Goal: Task Accomplishment & Management: Use online tool/utility

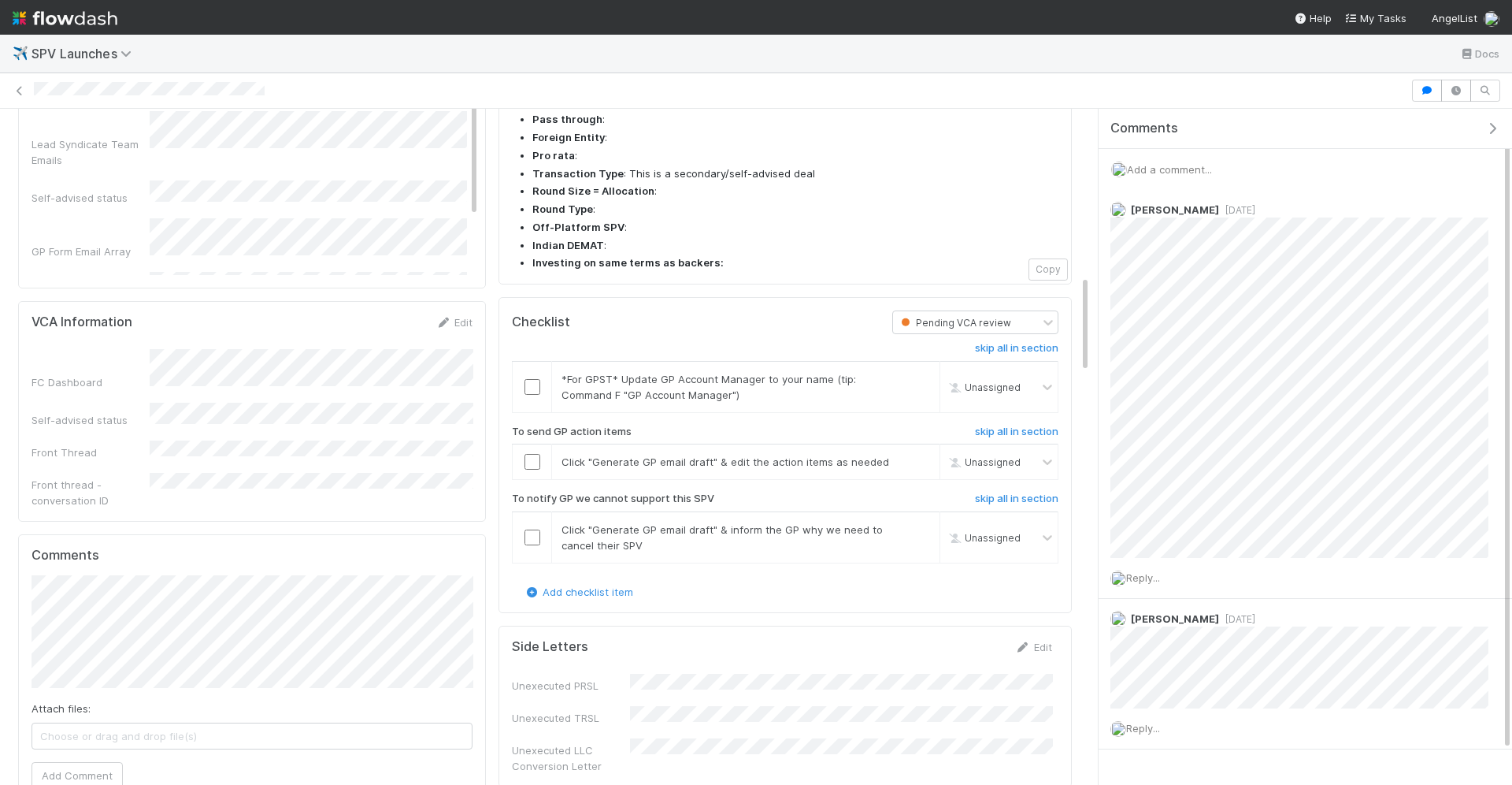
scroll to position [1114, 0]
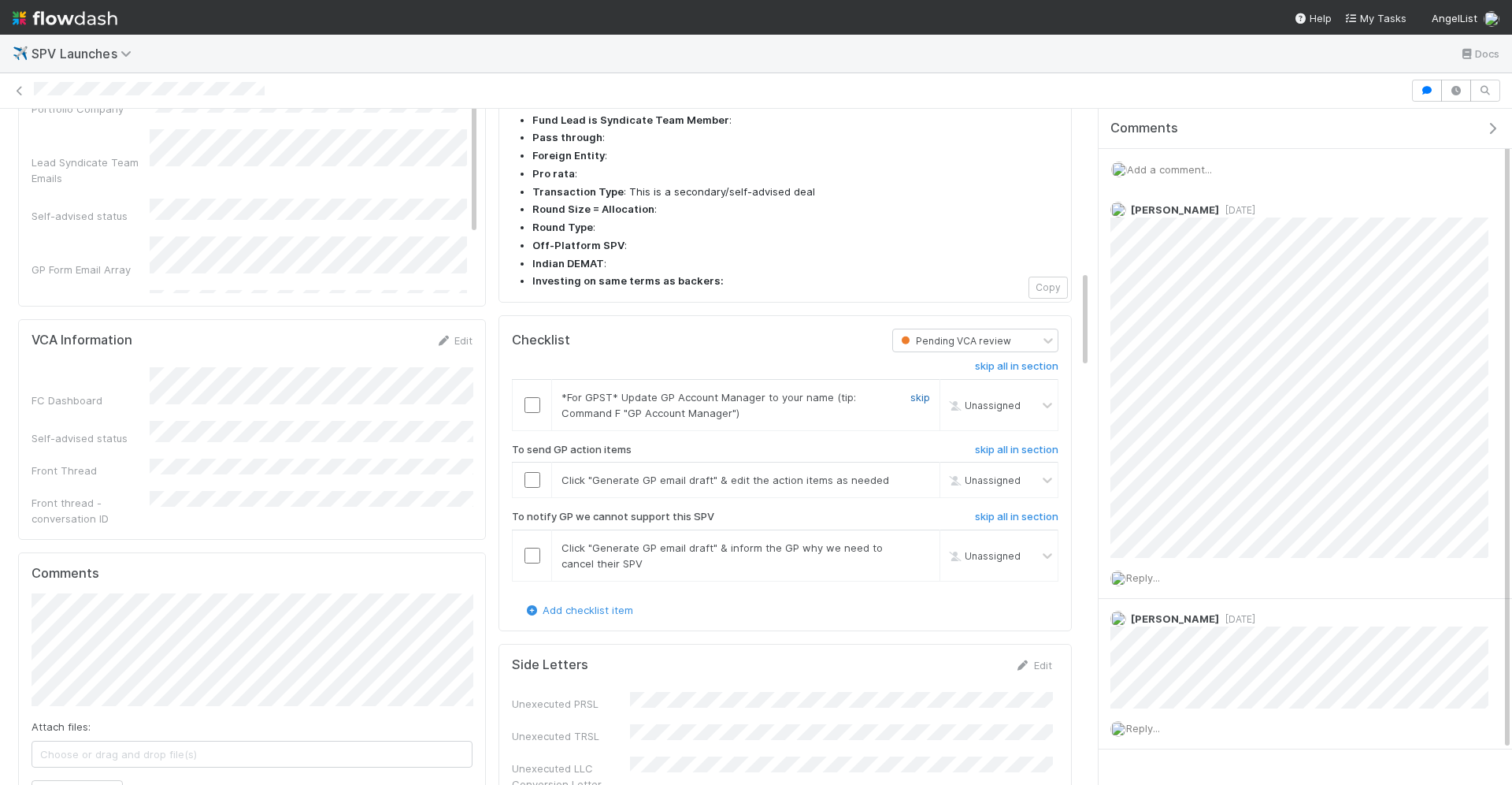
click at [917, 391] on link "skip" at bounding box center [920, 397] width 20 height 13
click at [534, 472] on input "checkbox" at bounding box center [533, 480] width 16 height 16
click at [913, 542] on link "skip" at bounding box center [920, 548] width 20 height 13
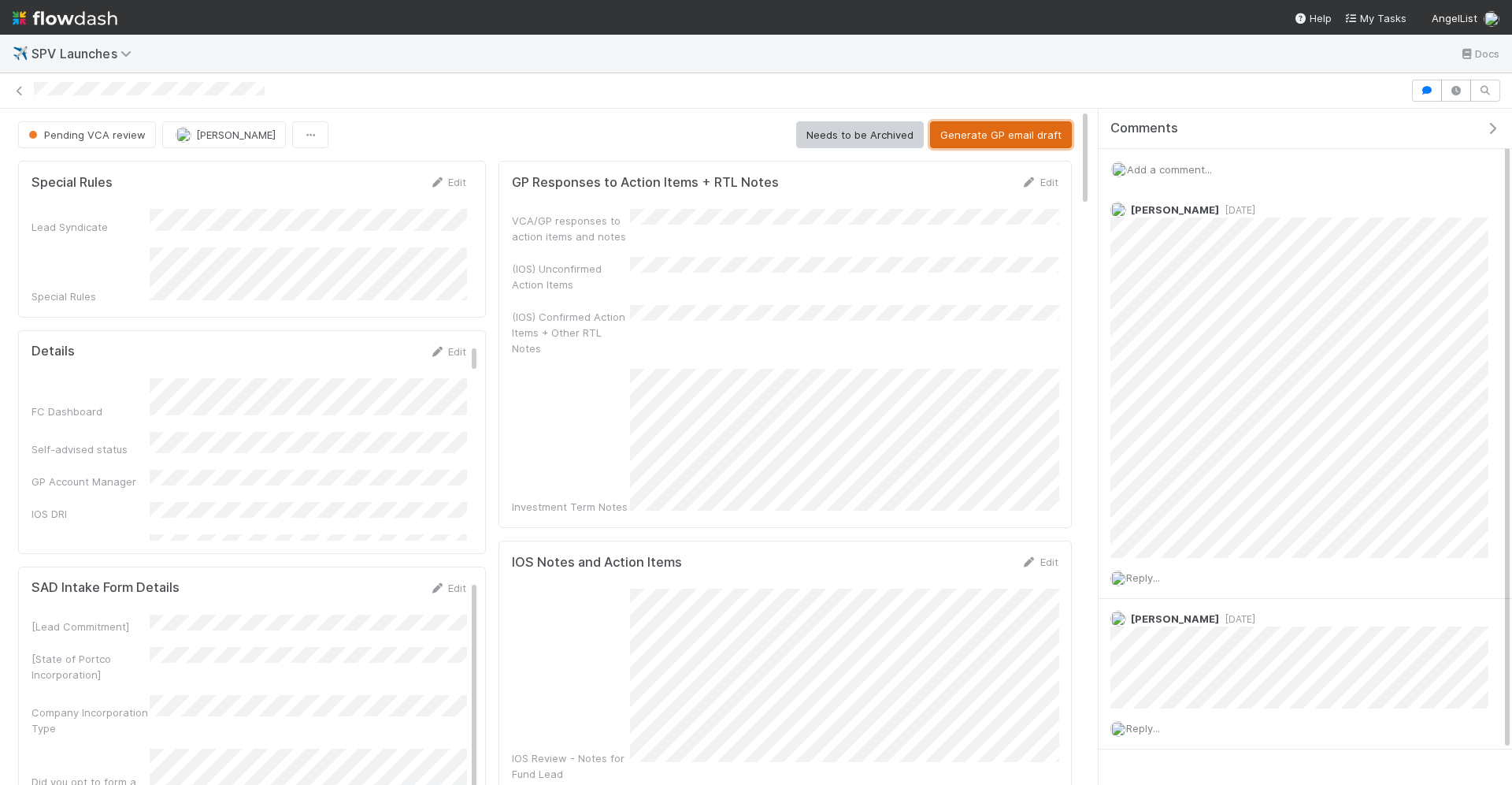
click at [981, 130] on button "Generate GP email draft" at bounding box center [1000, 135] width 142 height 27
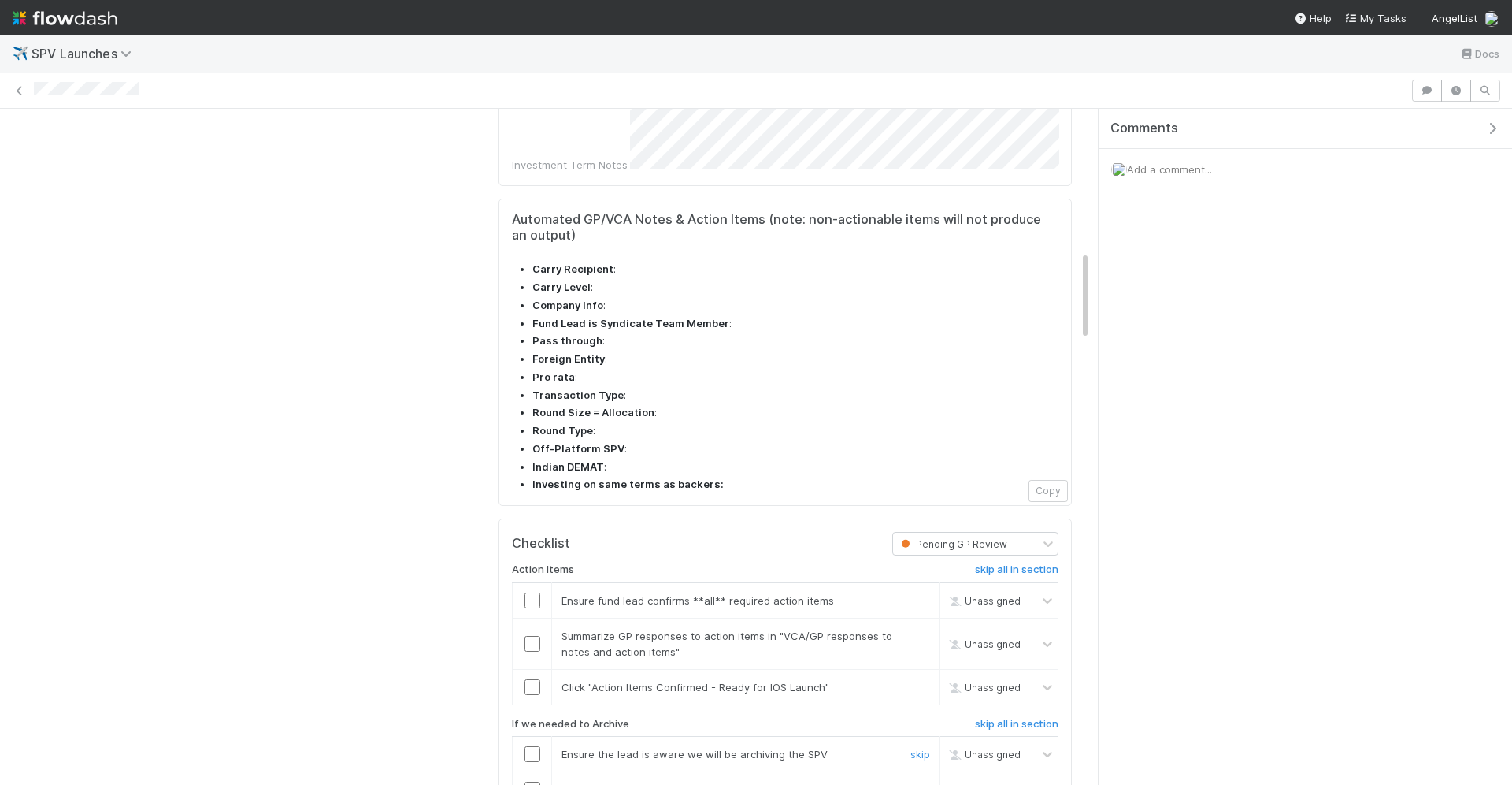
scroll to position [937, 0]
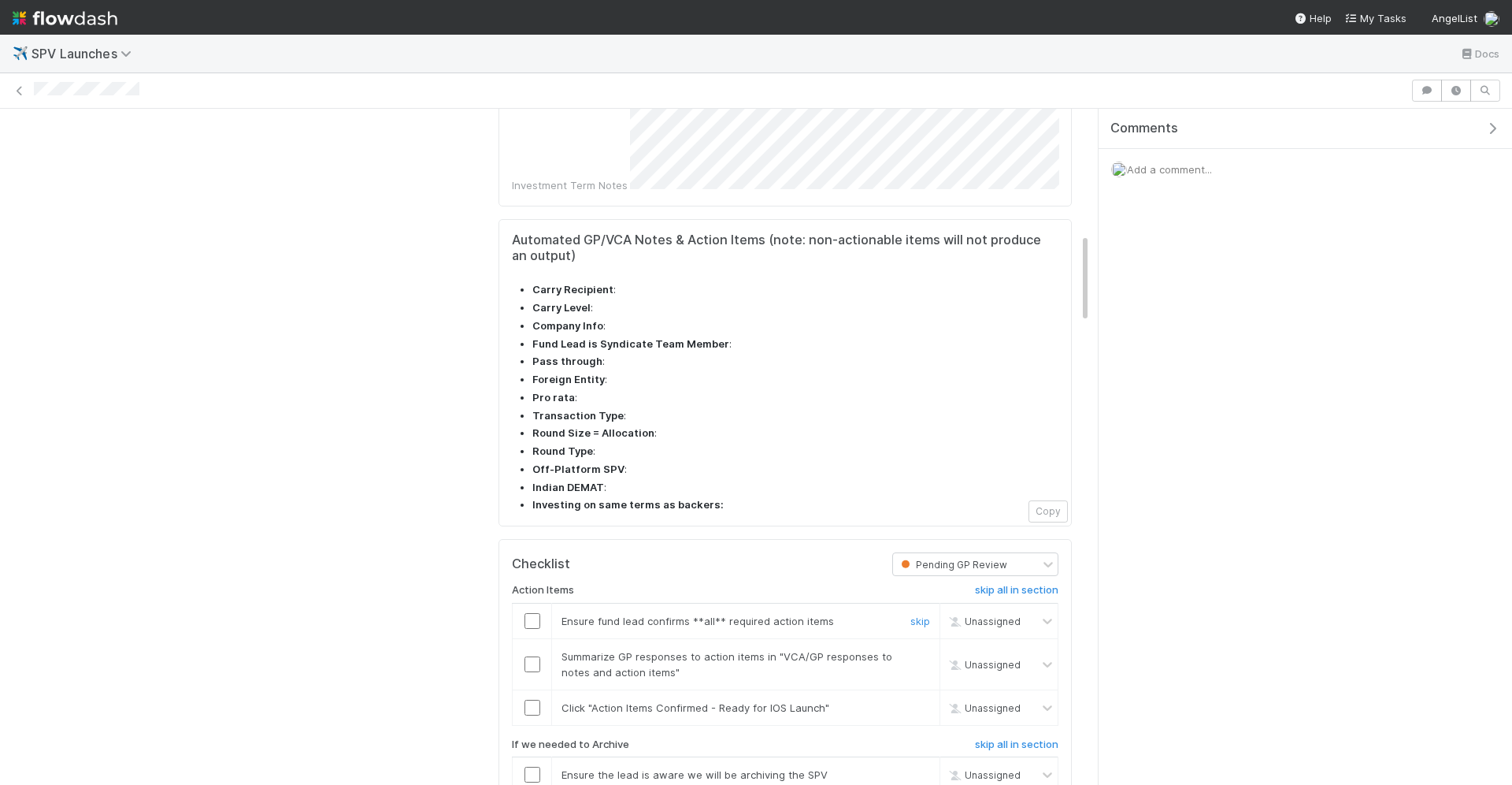
click at [526, 613] on input "checkbox" at bounding box center [533, 621] width 16 height 16
click at [533, 656] on input "checkbox" at bounding box center [533, 664] width 16 height 16
click at [530, 700] on input "checkbox" at bounding box center [533, 708] width 16 height 16
click at [530, 602] on td at bounding box center [532, 620] width 39 height 36
click at [530, 613] on input "checkbox" at bounding box center [533, 621] width 16 height 16
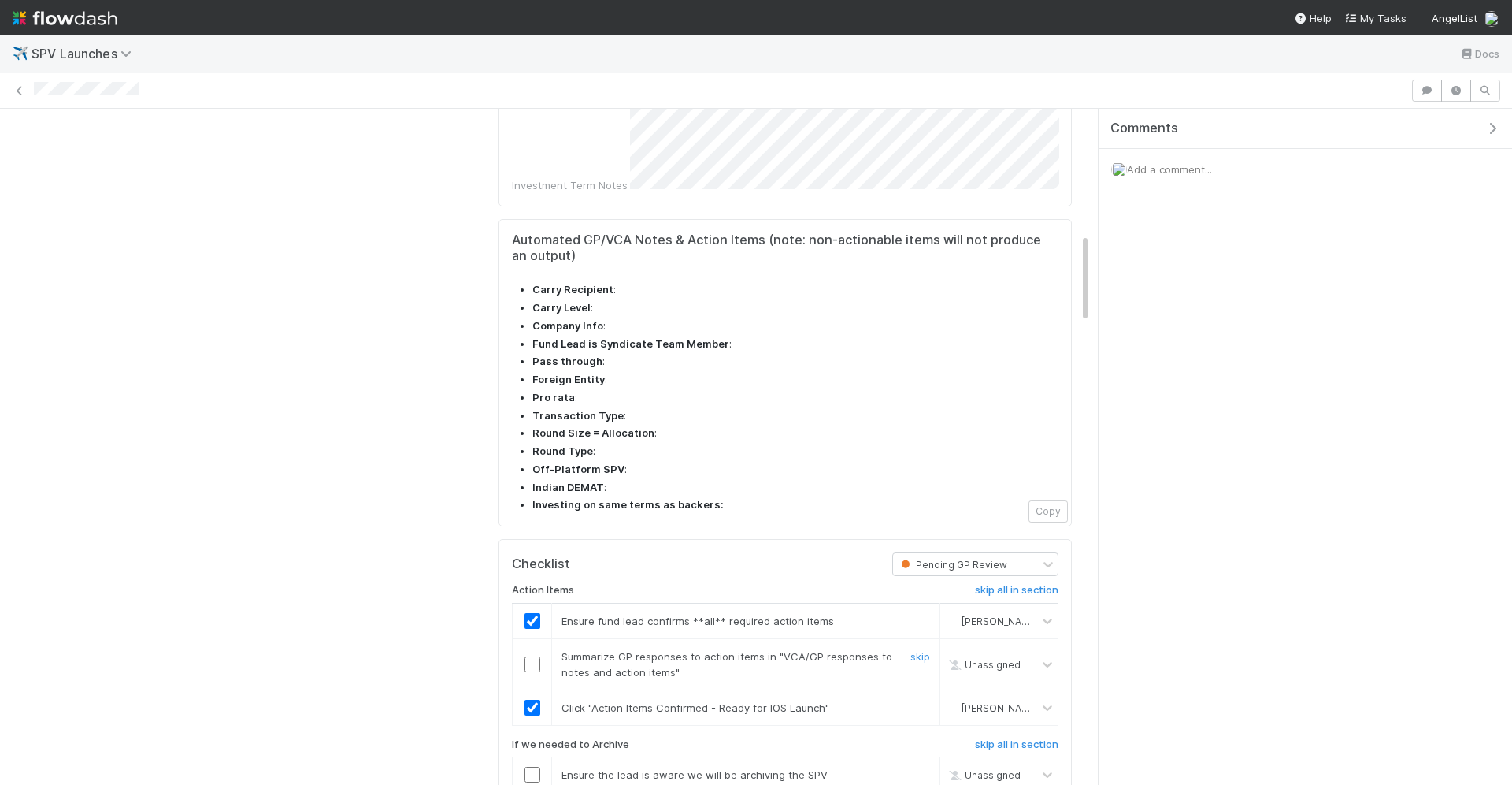
click at [529, 656] on input "checkbox" at bounding box center [533, 664] width 16 height 16
click at [986, 738] on h6 "skip all in section" at bounding box center [1017, 744] width 83 height 13
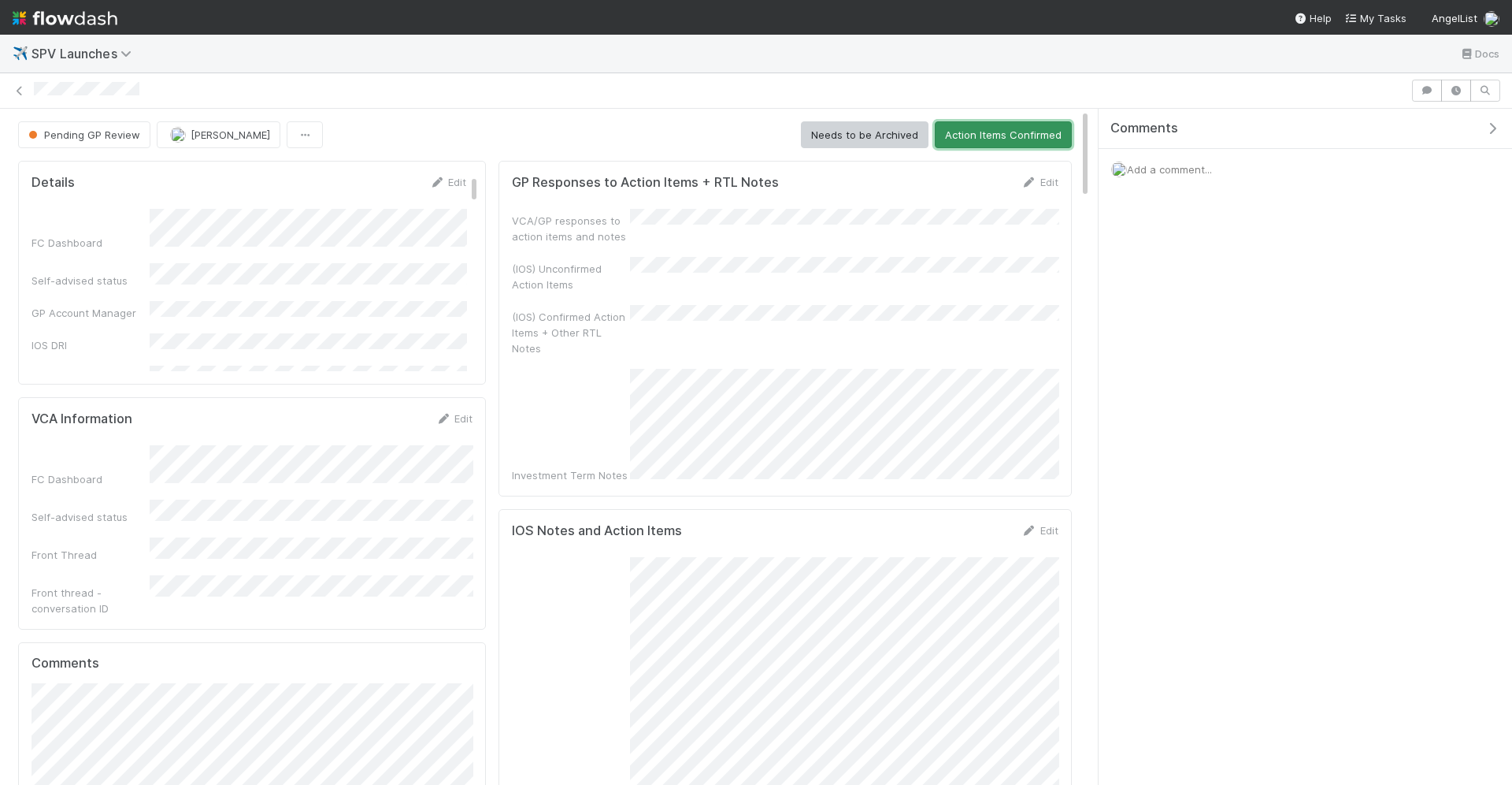
click at [1005, 122] on button "Action Items Confirmed" at bounding box center [1004, 135] width 137 height 27
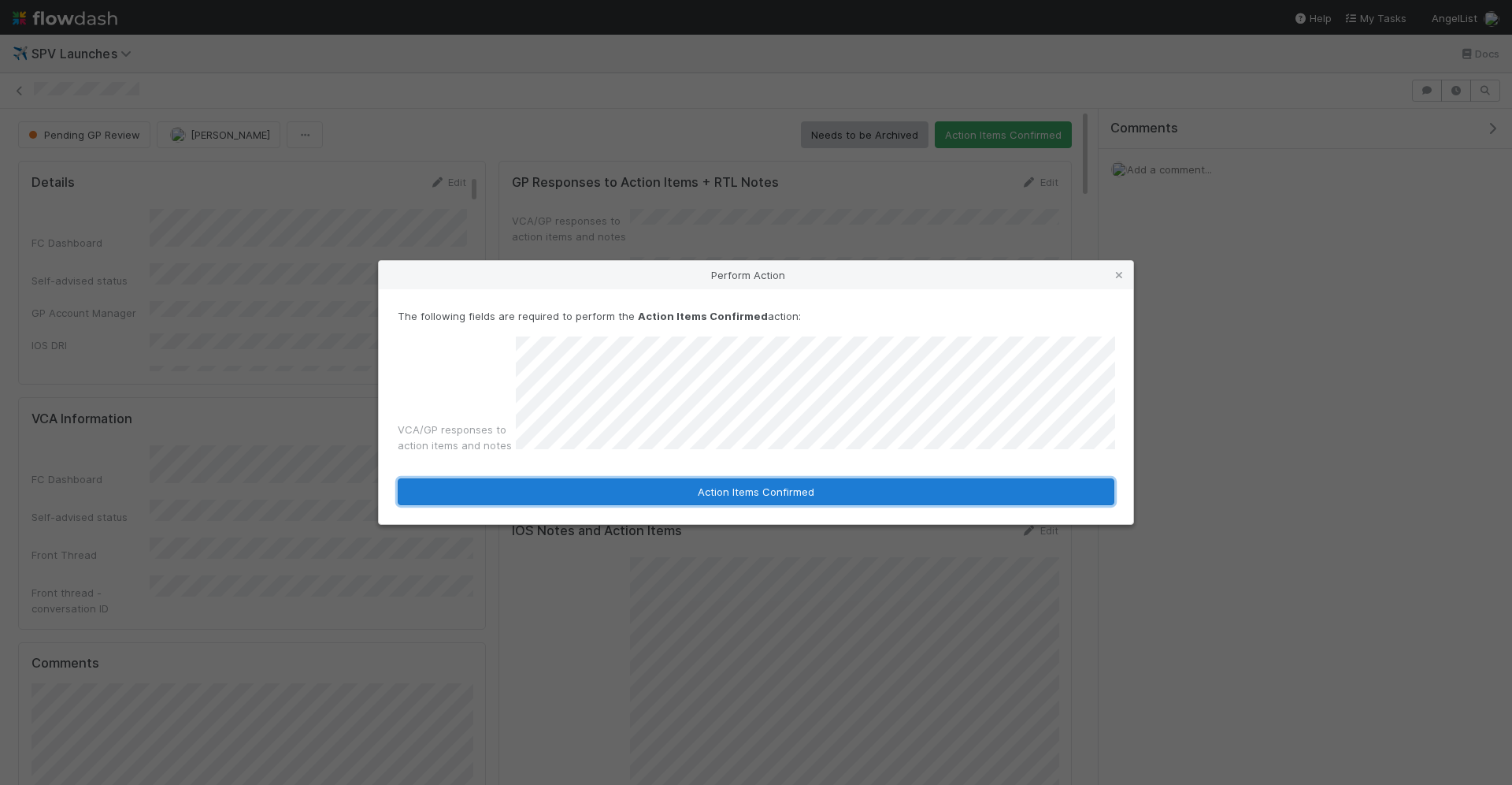
click at [773, 491] on button "Action Items Confirmed" at bounding box center [756, 491] width 717 height 27
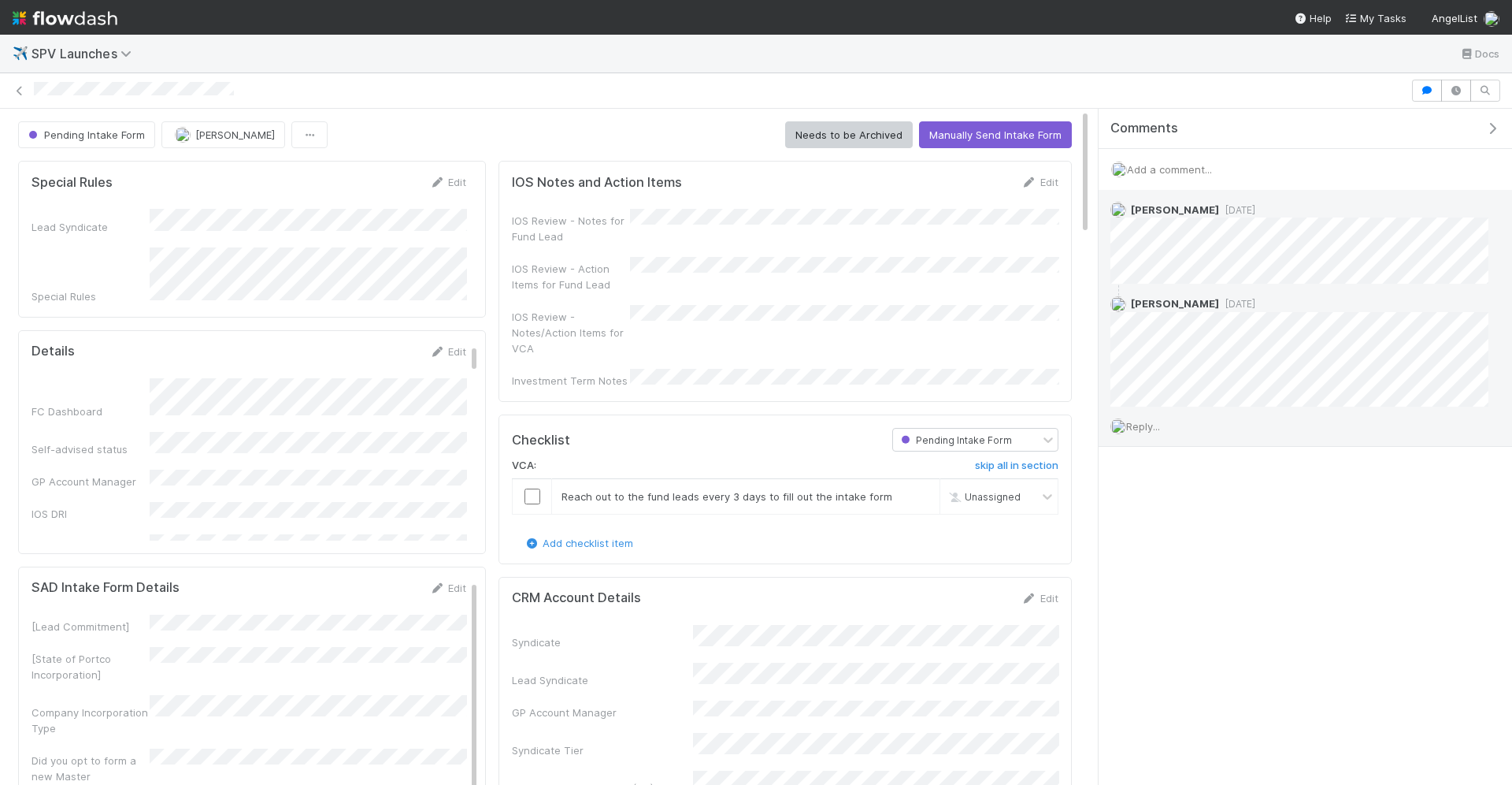
click at [1159, 420] on span "Reply..." at bounding box center [1143, 426] width 34 height 13
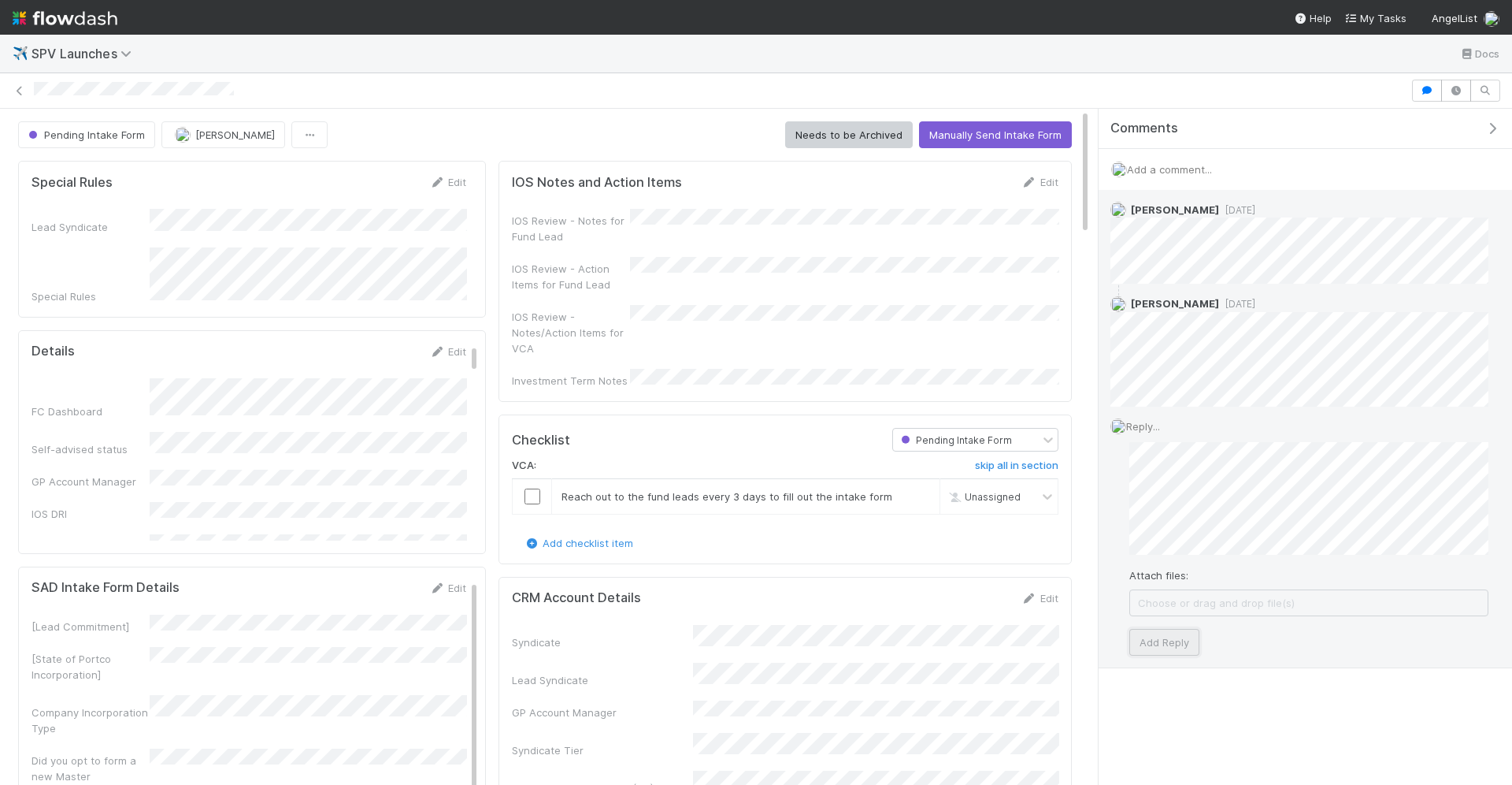
click at [1154, 639] on button "Add Reply" at bounding box center [1164, 642] width 70 height 27
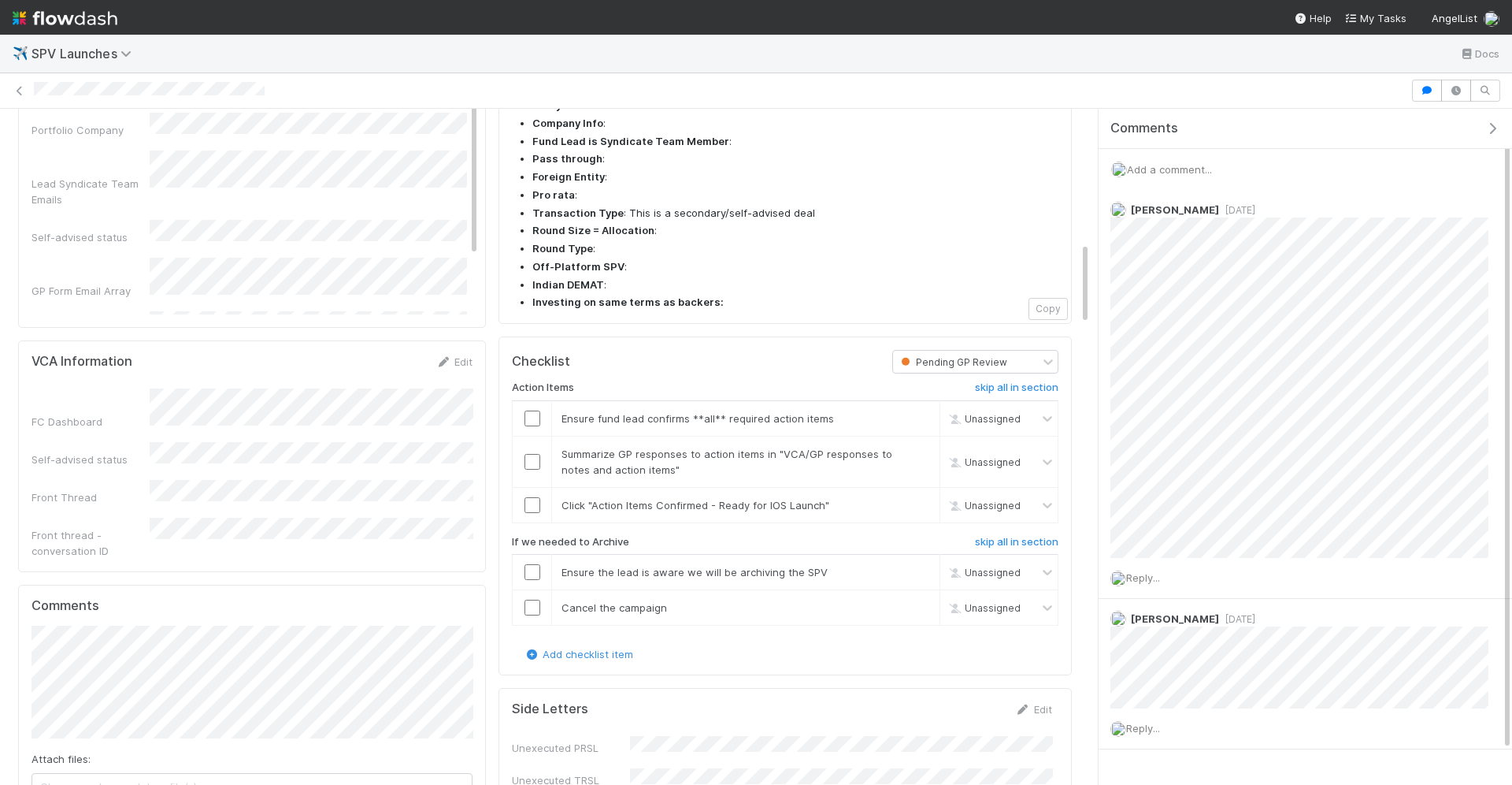
scroll to position [1148, 0]
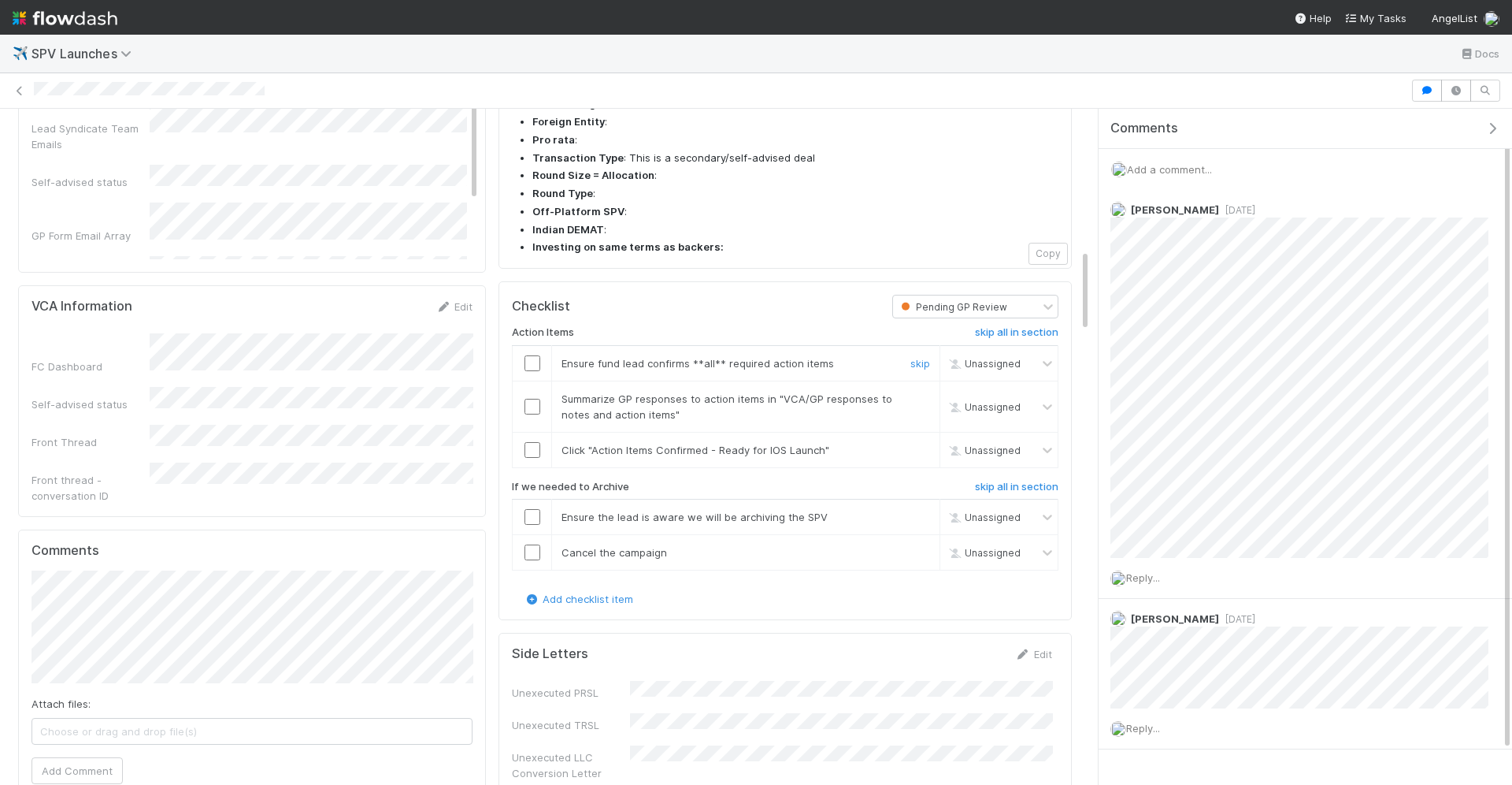
click at [529, 356] on input "checkbox" at bounding box center [533, 363] width 16 height 16
click at [531, 399] on input "checkbox" at bounding box center [533, 407] width 16 height 16
click at [533, 442] on input "checkbox" at bounding box center [533, 449] width 16 height 16
click at [525, 442] on input "checkbox" at bounding box center [533, 449] width 16 height 16
click at [1041, 481] on h6 "skip all in section" at bounding box center [1017, 487] width 83 height 13
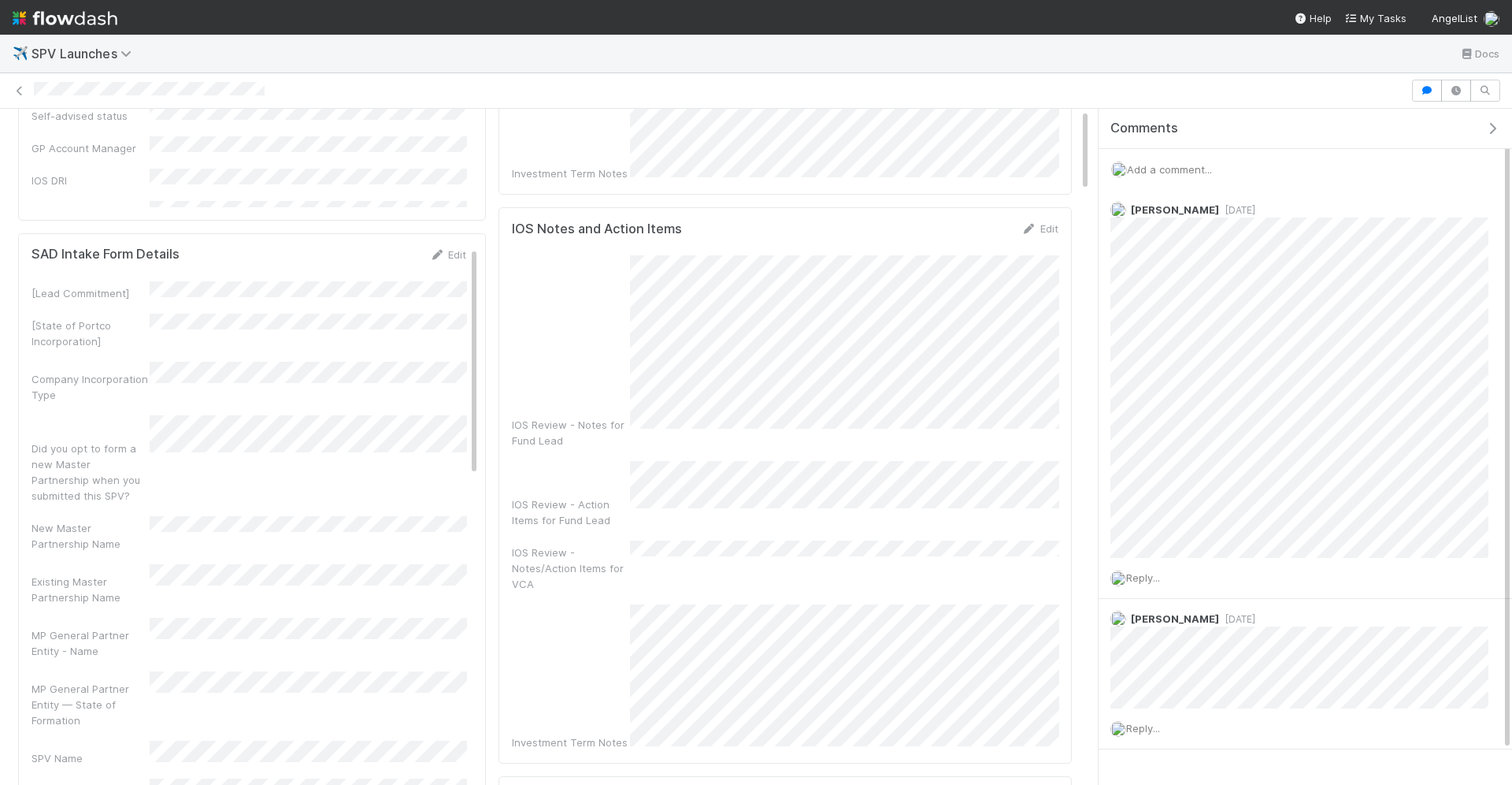
scroll to position [0, 0]
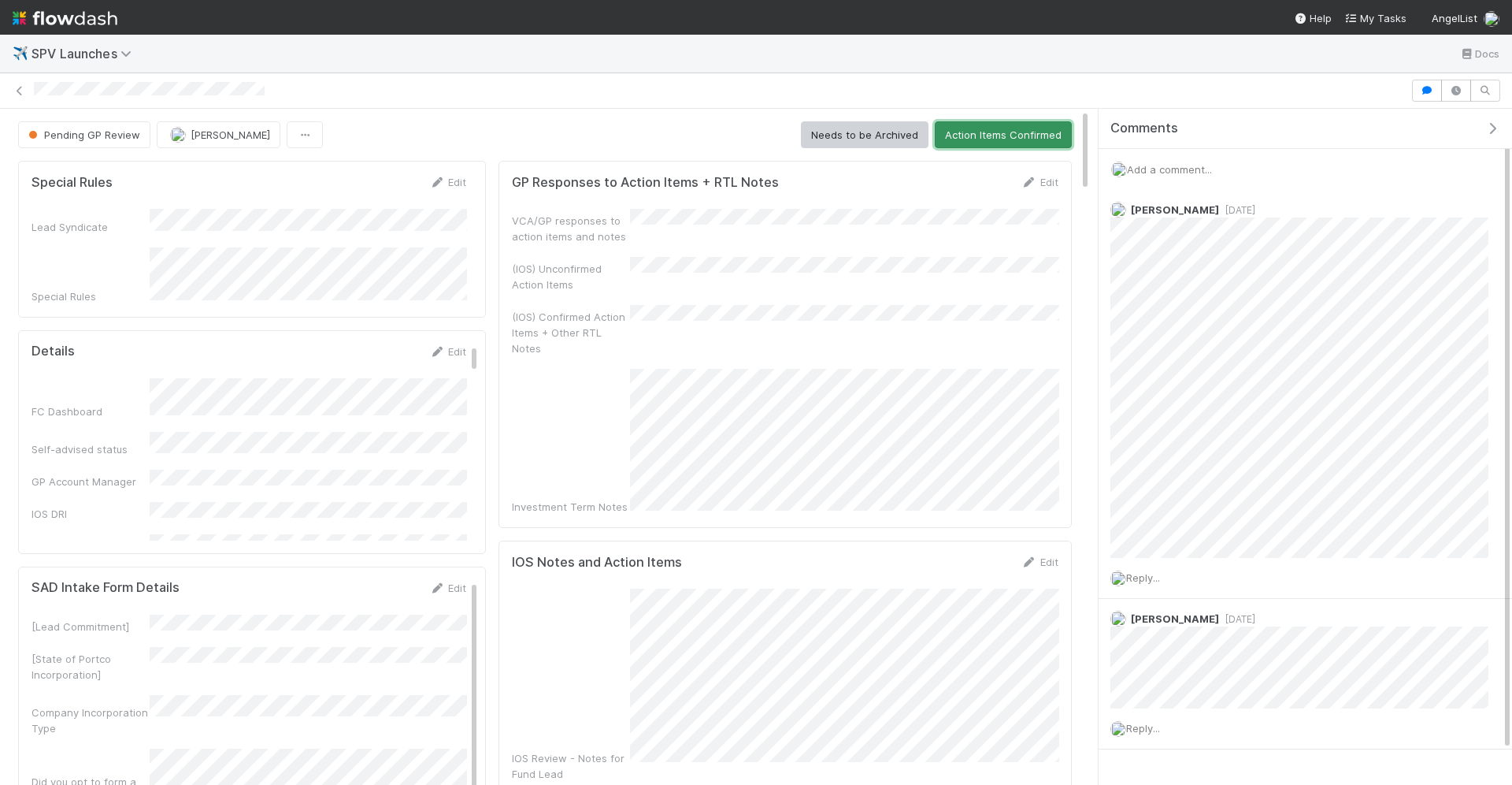
drag, startPoint x: 986, startPoint y: 138, endPoint x: 792, endPoint y: 559, distance: 463.5
click at [1012, 143] on button "Action Items Confirmed" at bounding box center [1004, 135] width 137 height 27
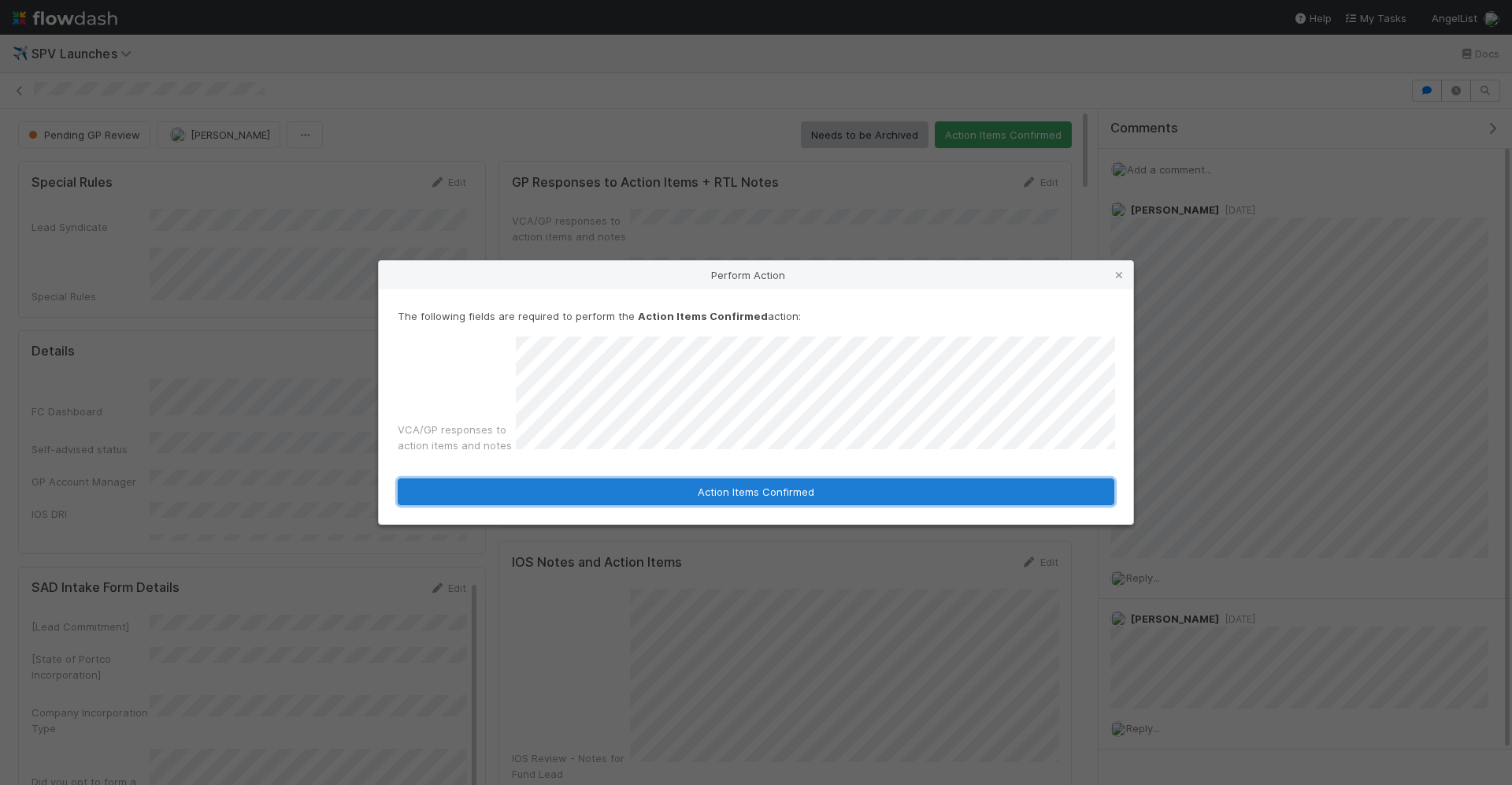
click at [633, 495] on button "Action Items Confirmed" at bounding box center [756, 491] width 717 height 27
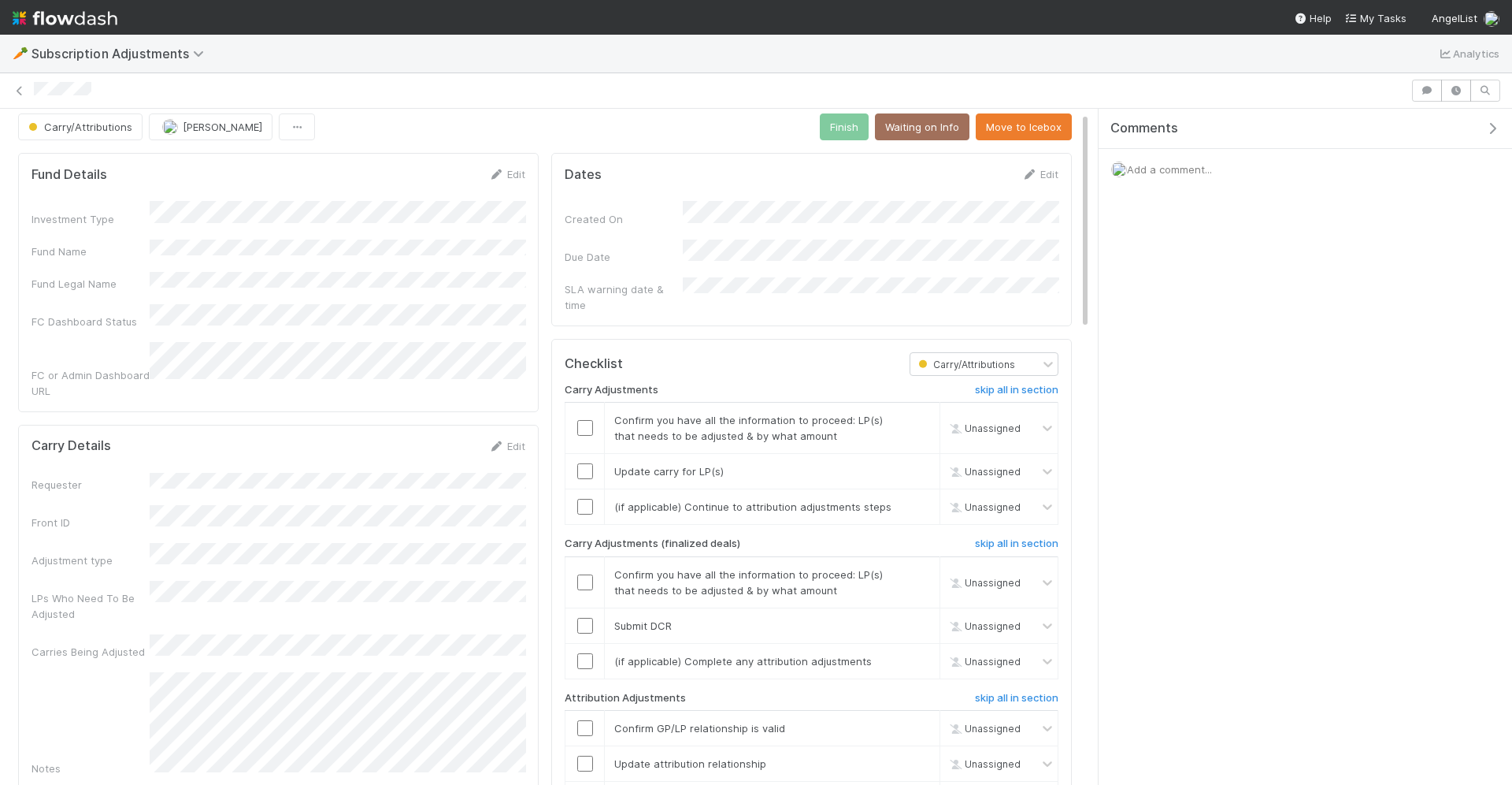
scroll to position [27, 0]
